Goal: Find specific page/section: Find specific page/section

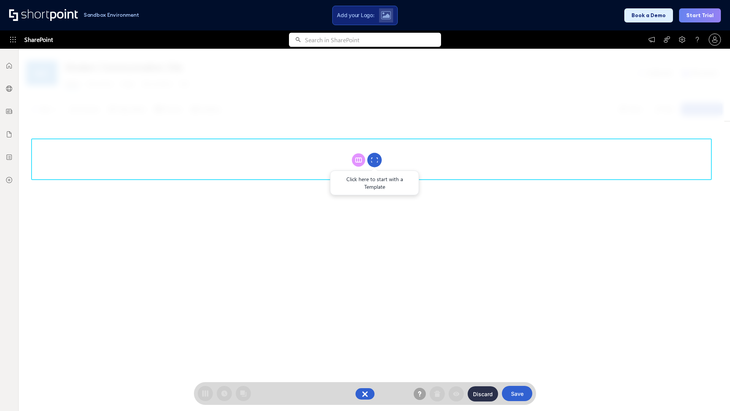
click at [375, 160] on circle at bounding box center [374, 160] width 14 height 14
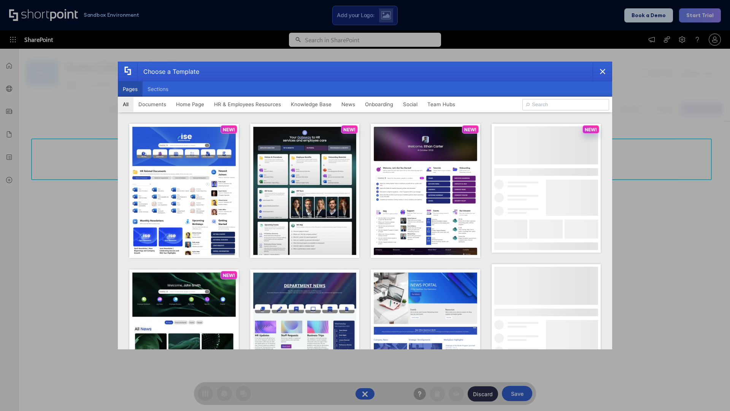
click at [130, 89] on button "Pages" at bounding box center [130, 88] width 25 height 15
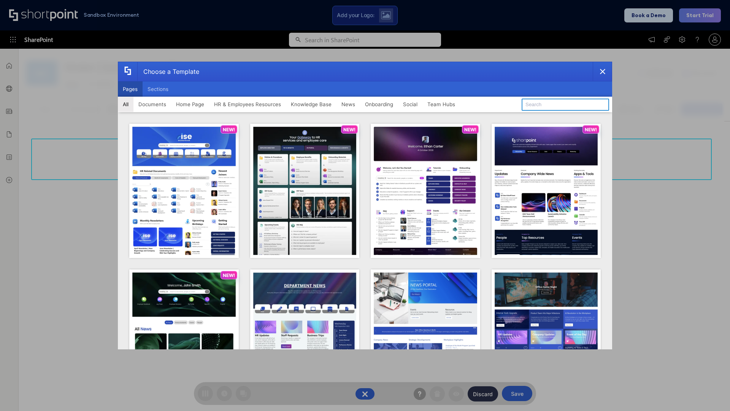
type input "HR 7"
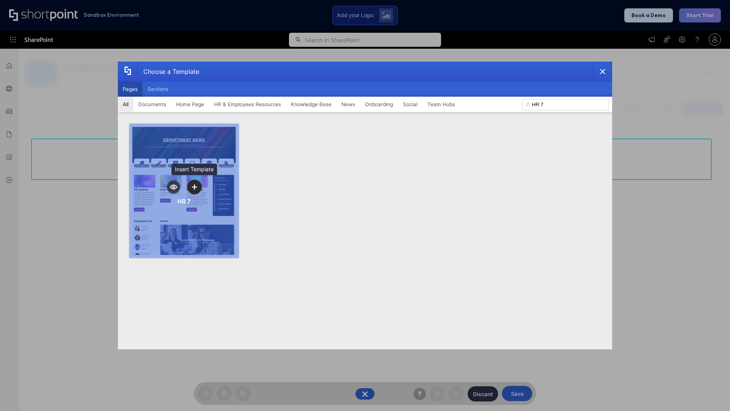
click at [194, 187] on icon "template selector" at bounding box center [194, 186] width 5 height 5
